Goal: Information Seeking & Learning: Learn about a topic

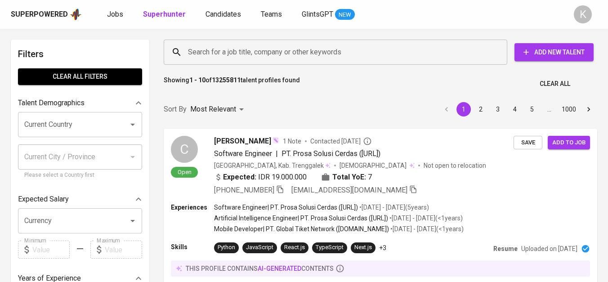
click at [235, 54] on input "Search for a job title, company or other keywords" at bounding box center [338, 52] width 304 height 17
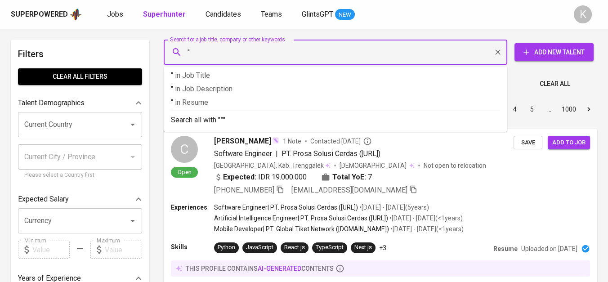
paste input "Bath & Body Works"
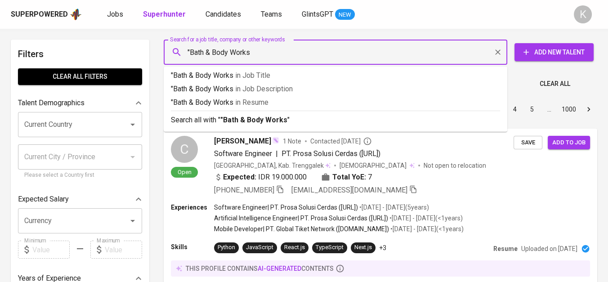
type input ""Bath & Body Works""
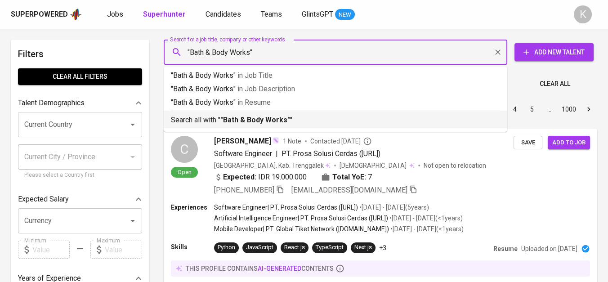
click at [244, 123] on b ""Bath & Body Works"" at bounding box center [255, 120] width 70 height 9
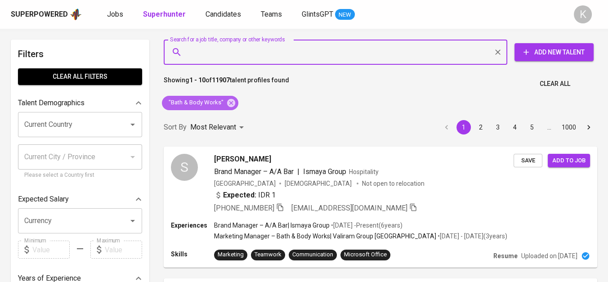
drag, startPoint x: 231, startPoint y: 101, endPoint x: 263, endPoint y: 4, distance: 102.8
click at [231, 101] on icon at bounding box center [231, 103] width 10 height 10
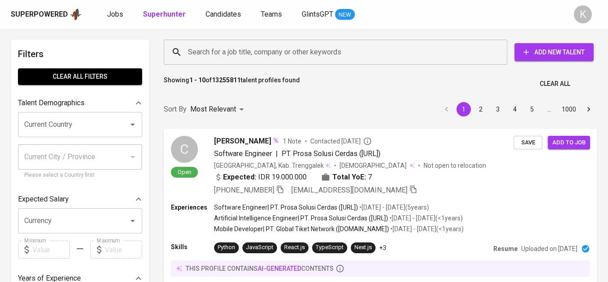
click at [243, 48] on input "Search for a job title, company or other keywords" at bounding box center [338, 52] width 304 height 17
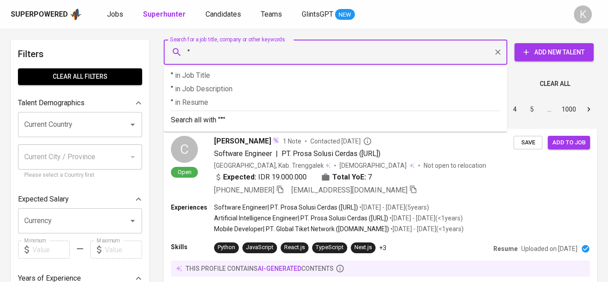
paste input "PT INDOQAT WORLD WIDE"
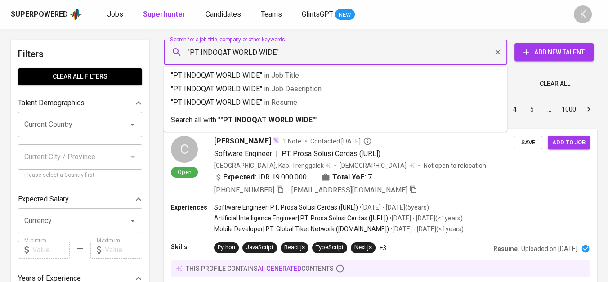
click at [200, 54] on input ""PT INDOQAT WORLD WIDE"" at bounding box center [338, 52] width 304 height 17
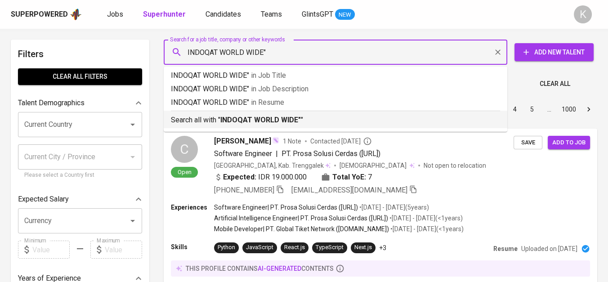
type input ""INDOQAT WORLD WIDE""
click at [259, 120] on b ""INDOQAT WORLD WIDE"" at bounding box center [261, 120] width 83 height 9
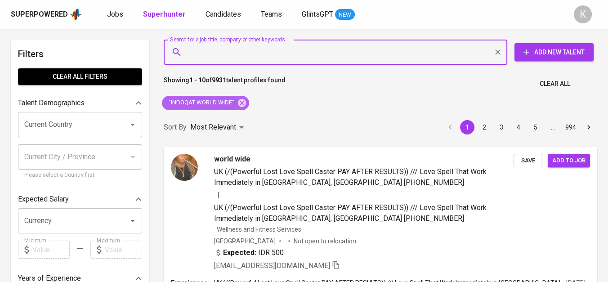
click at [236, 102] on span ""INDOQAT WORLD WIDE"" at bounding box center [201, 102] width 78 height 9
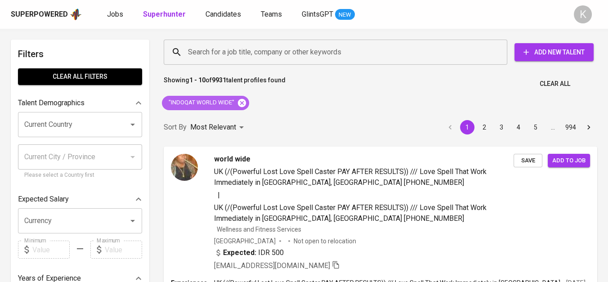
click at [241, 102] on icon at bounding box center [242, 102] width 8 height 8
